Goal: Information Seeking & Learning: Learn about a topic

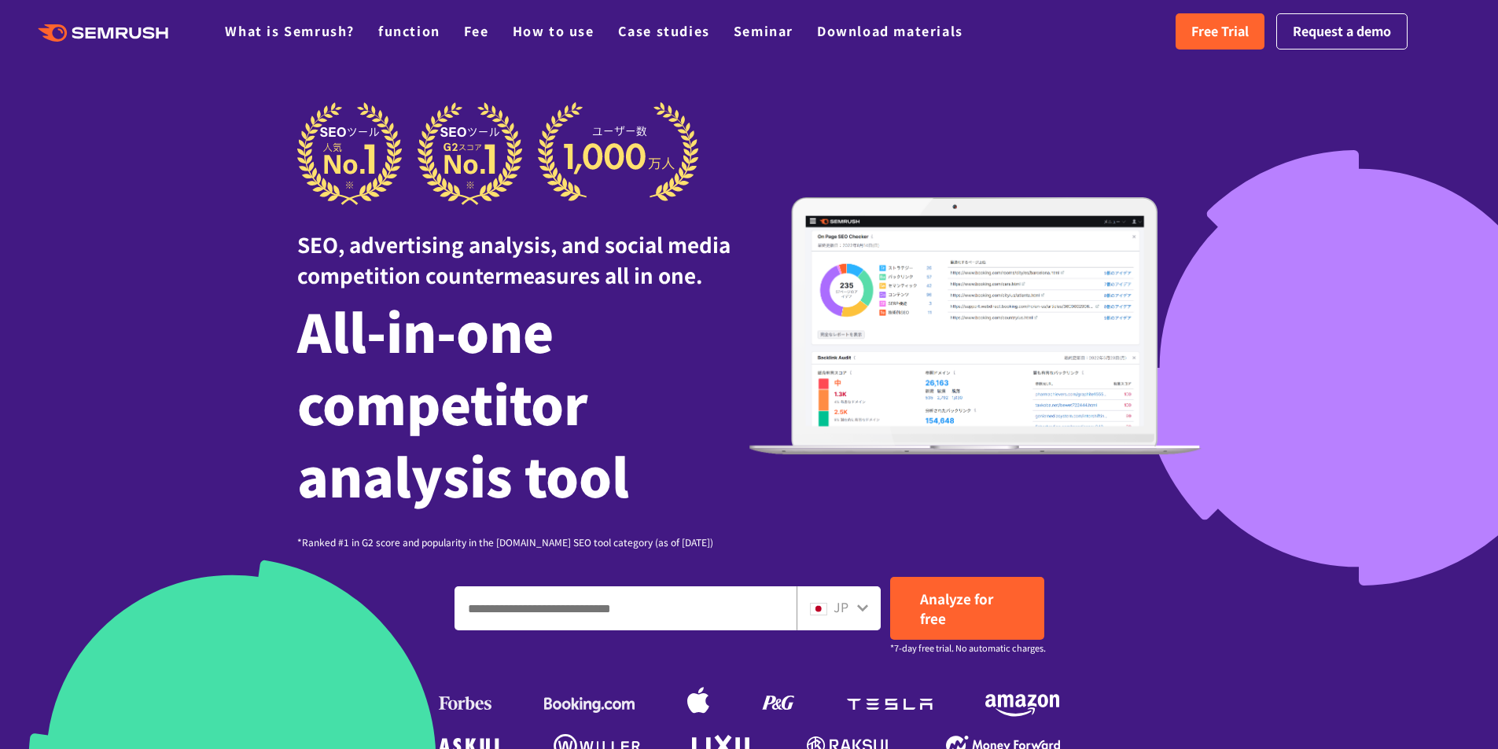
click at [908, 149] on div "SEO, advertising analysis, and social media competition countermeasures all in …" at bounding box center [749, 325] width 904 height 447
click at [1212, 36] on font "Free Trial" at bounding box center [1219, 30] width 57 height 19
click at [663, 615] on input "Enter a domain, keyword or URL" at bounding box center [625, 608] width 340 height 42
click at [745, 124] on div at bounding box center [523, 153] width 452 height 103
click at [1211, 31] on font "Free Trial" at bounding box center [1219, 30] width 57 height 19
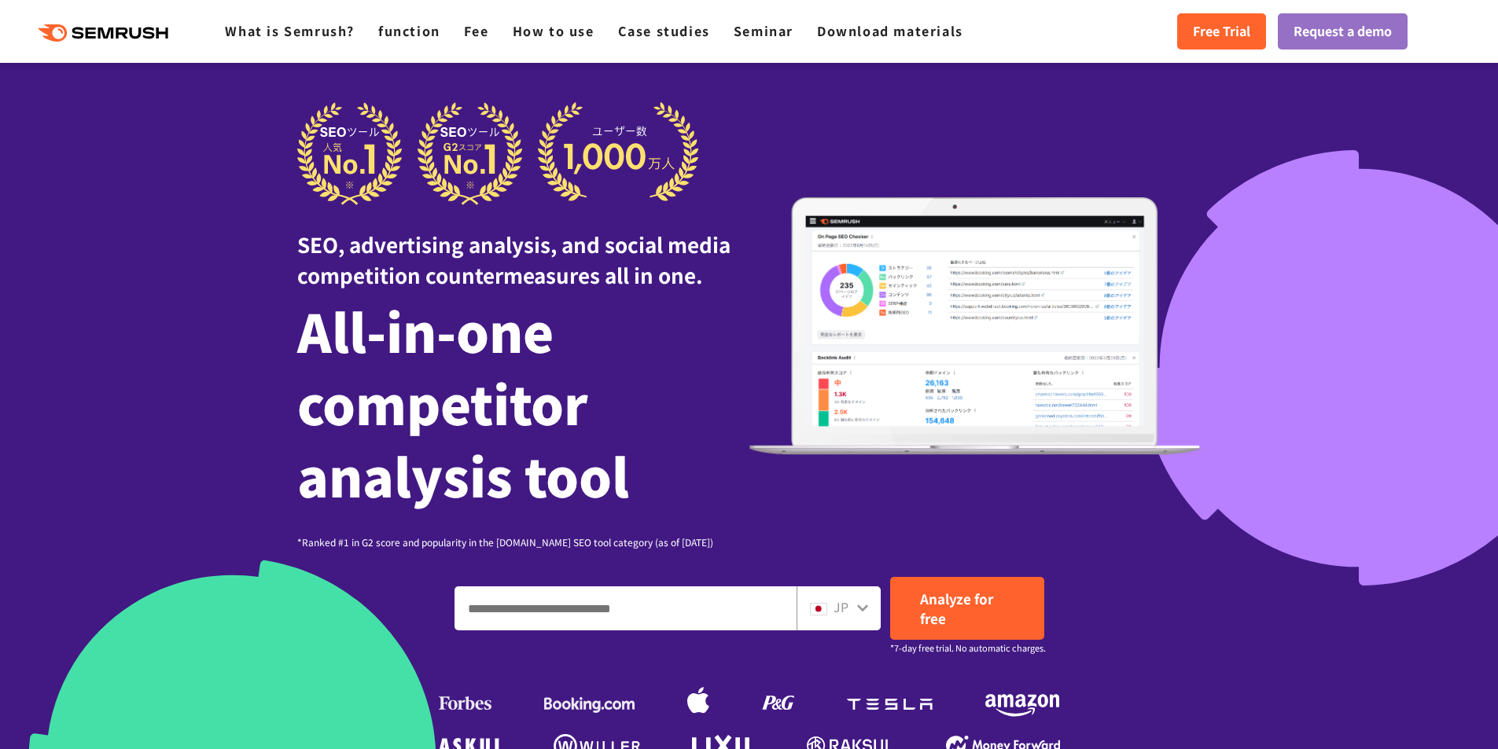
scroll to position [314, 0]
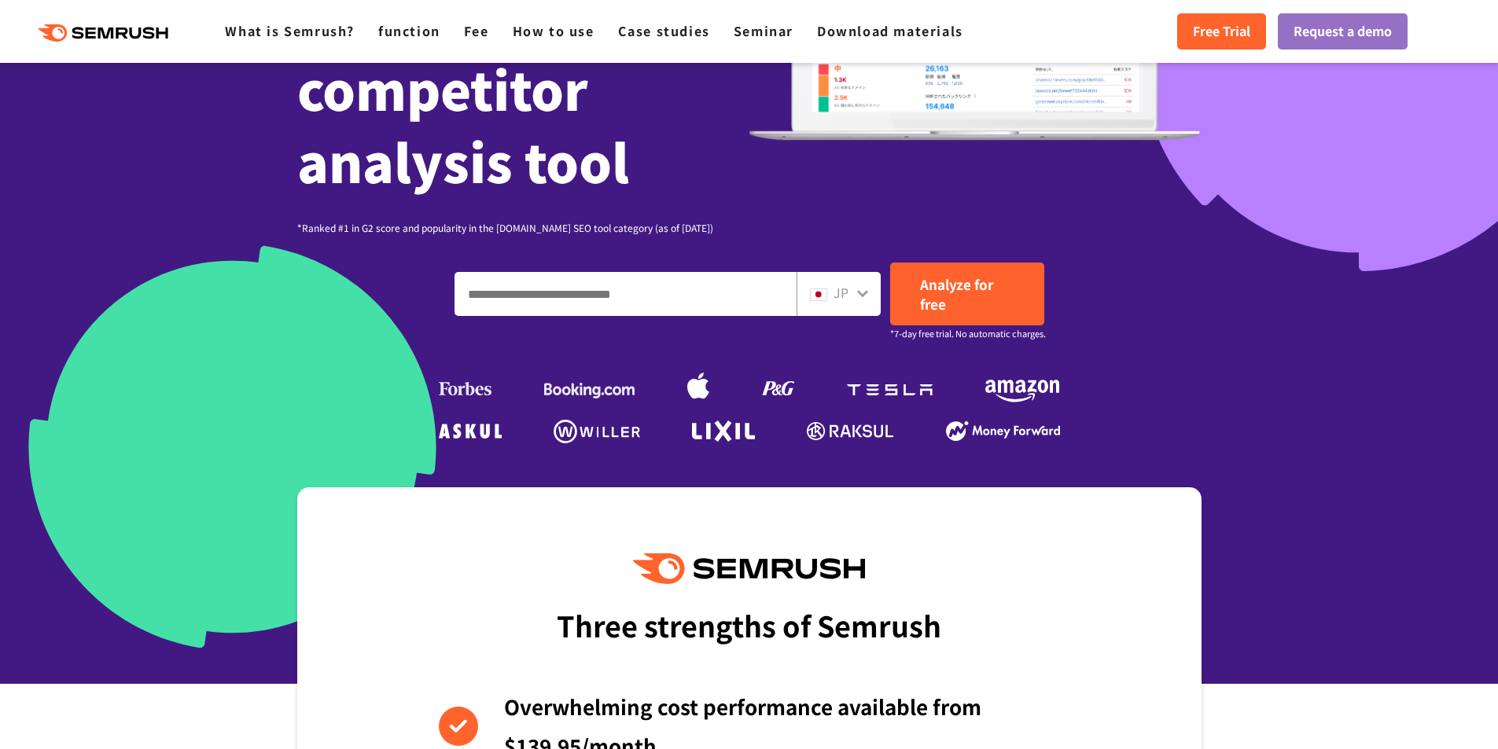
click at [648, 296] on input "Enter a domain, keyword or URL" at bounding box center [625, 294] width 340 height 42
paste input "**********"
type input "**********"
click at [865, 292] on icon at bounding box center [862, 293] width 11 height 7
click at [859, 301] on div at bounding box center [862, 291] width 13 height 20
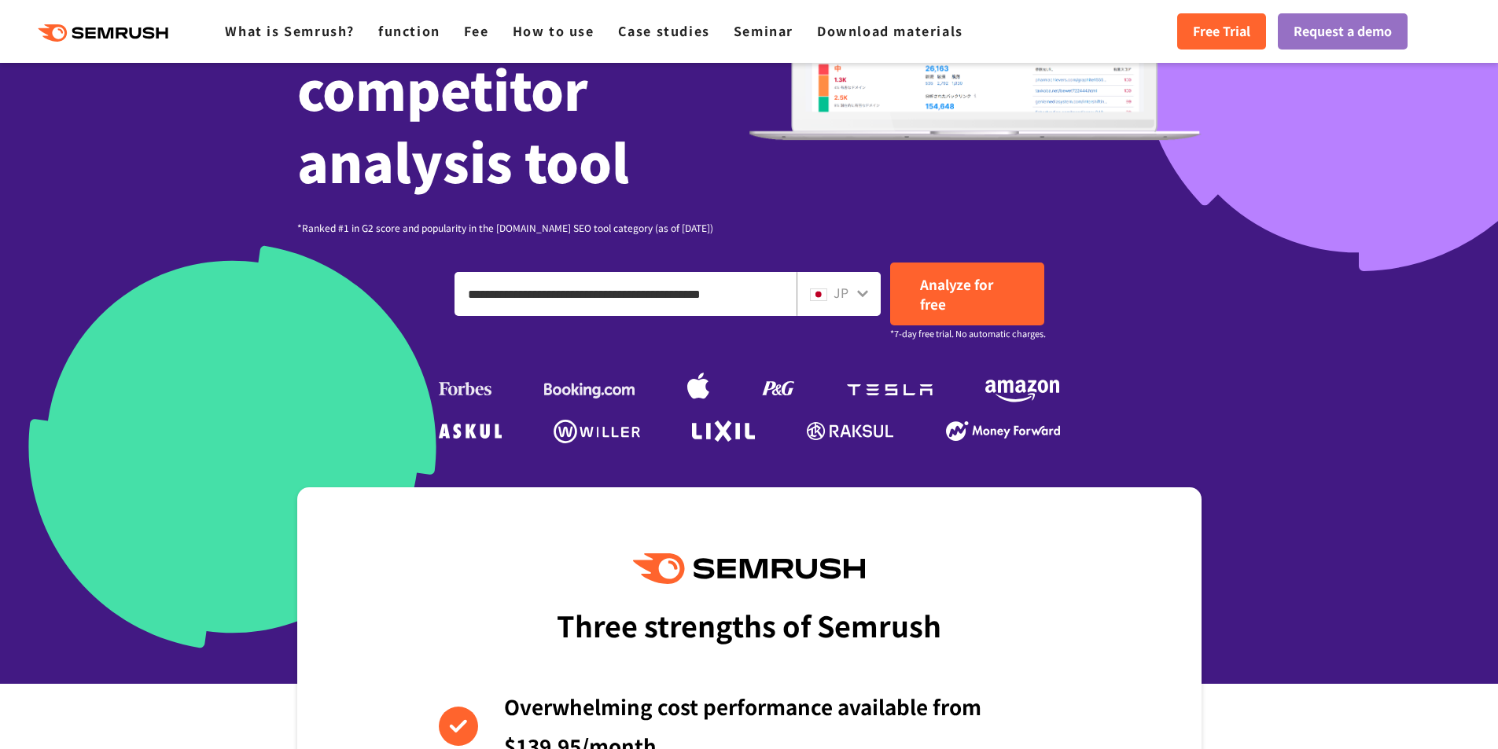
click at [855, 289] on div "JP" at bounding box center [835, 293] width 50 height 20
click at [852, 302] on div "JP" at bounding box center [835, 293] width 50 height 20
click at [819, 300] on img at bounding box center [818, 295] width 17 height 13
click at [872, 297] on div "JP" at bounding box center [838, 294] width 84 height 44
click at [953, 291] on font "Analyze for free" at bounding box center [956, 293] width 73 height 39
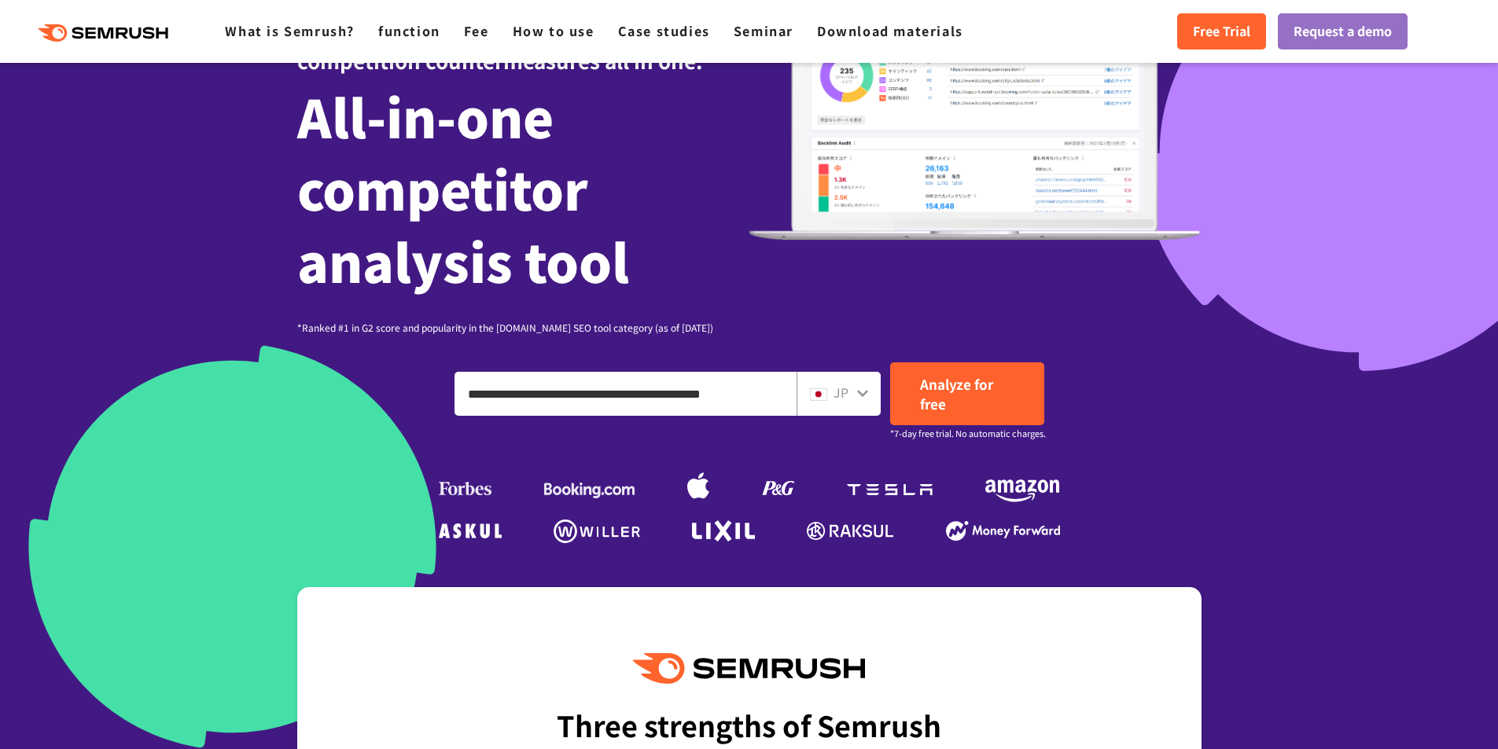
scroll to position [79, 0]
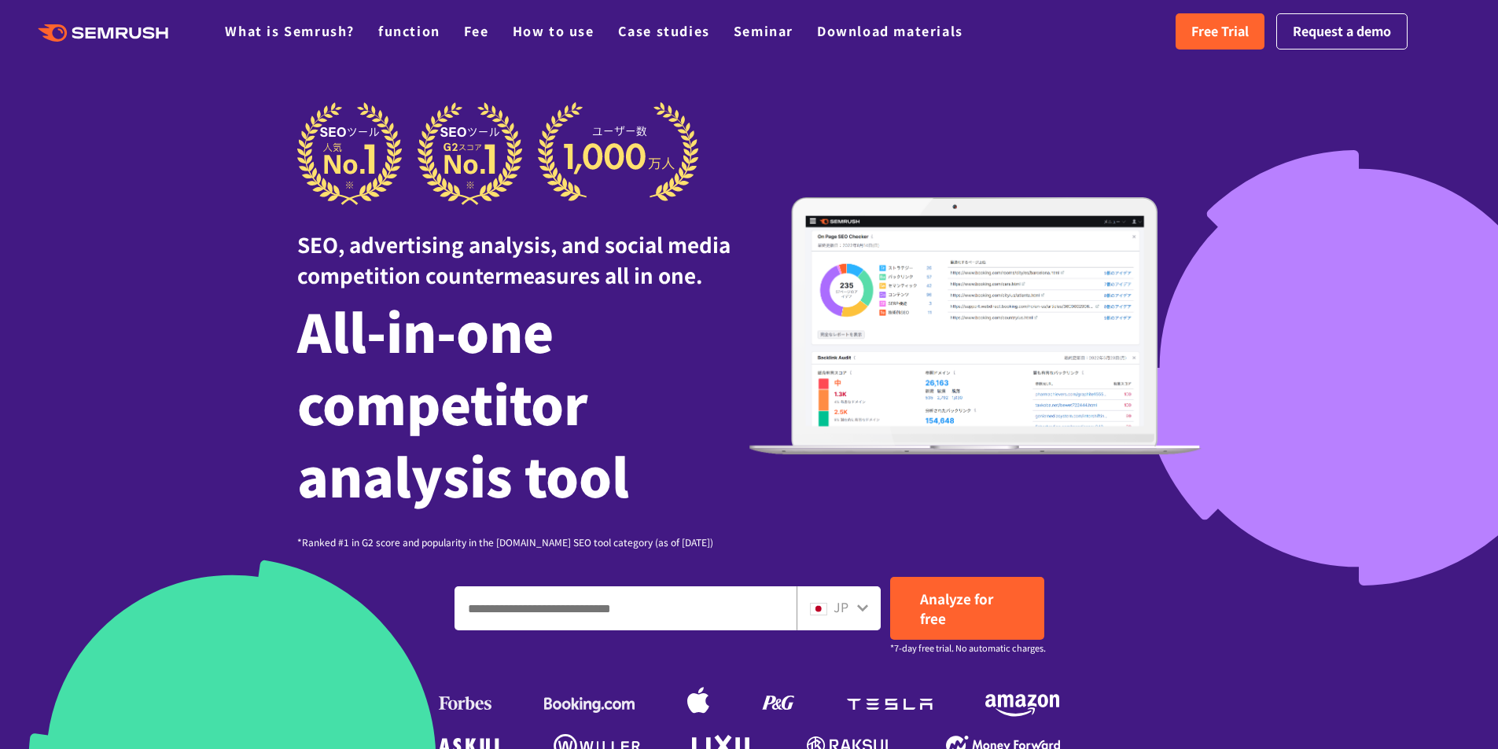
click at [1142, 153] on div "SEO, advertising analysis, and social media competition countermeasures all in …" at bounding box center [749, 325] width 904 height 447
click at [616, 606] on input "Enter a domain, keyword or URL" at bounding box center [625, 608] width 340 height 42
paste input "**********"
type input "**********"
click at [955, 608] on font "Analyze for free" at bounding box center [956, 608] width 73 height 39
